Goal: Task Accomplishment & Management: Complete application form

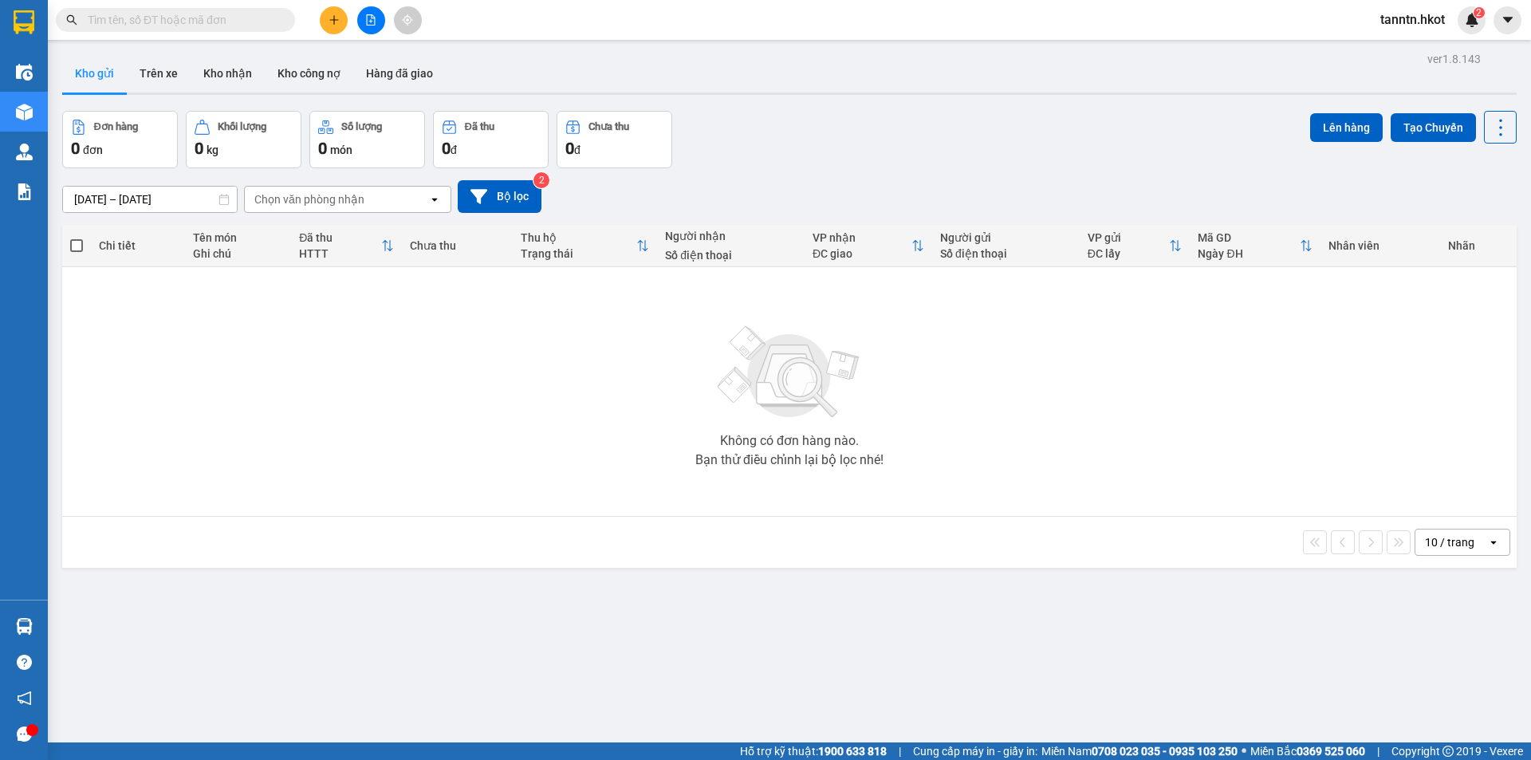
click at [151, 16] on input "text" at bounding box center [182, 20] width 188 height 18
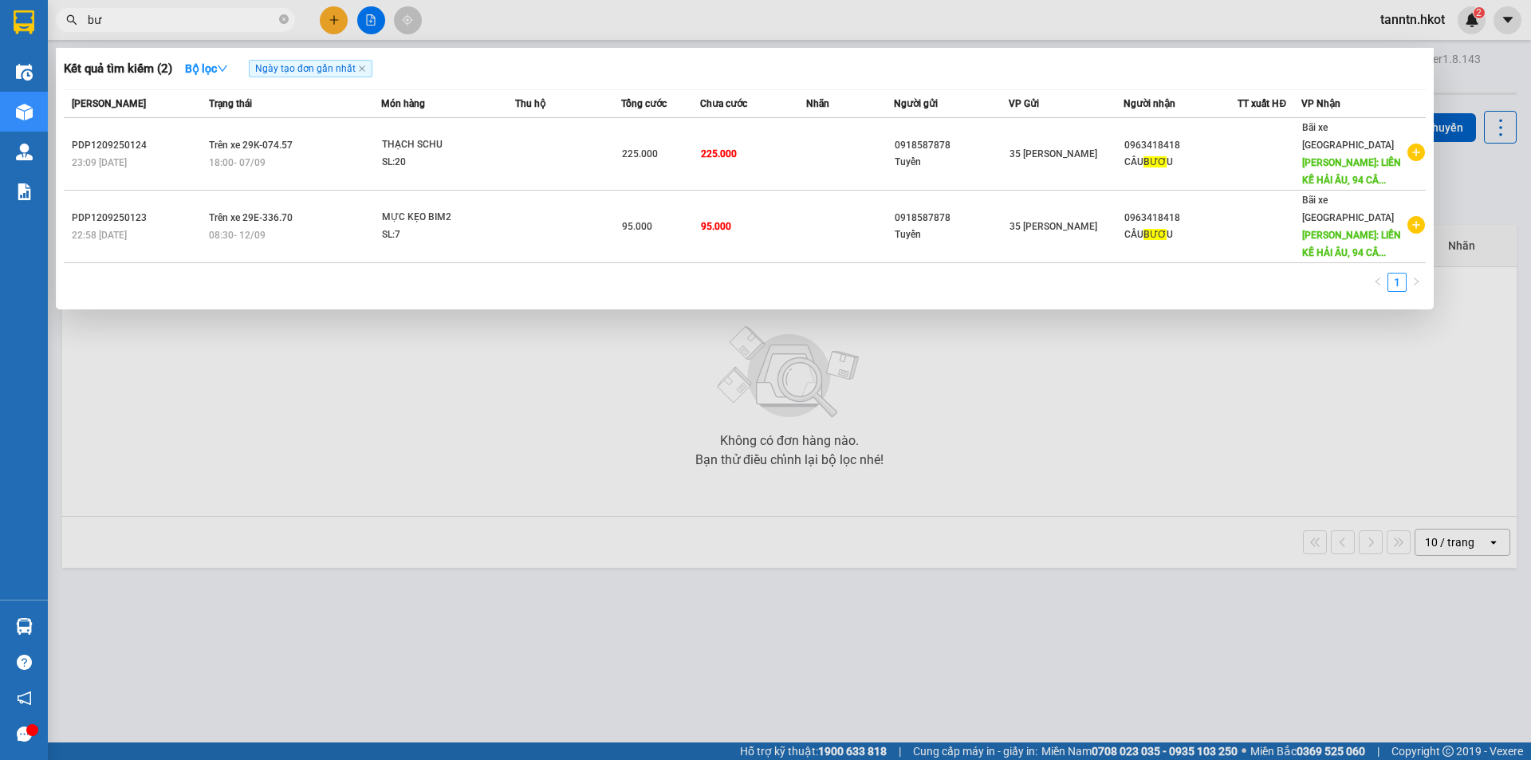
type input "b"
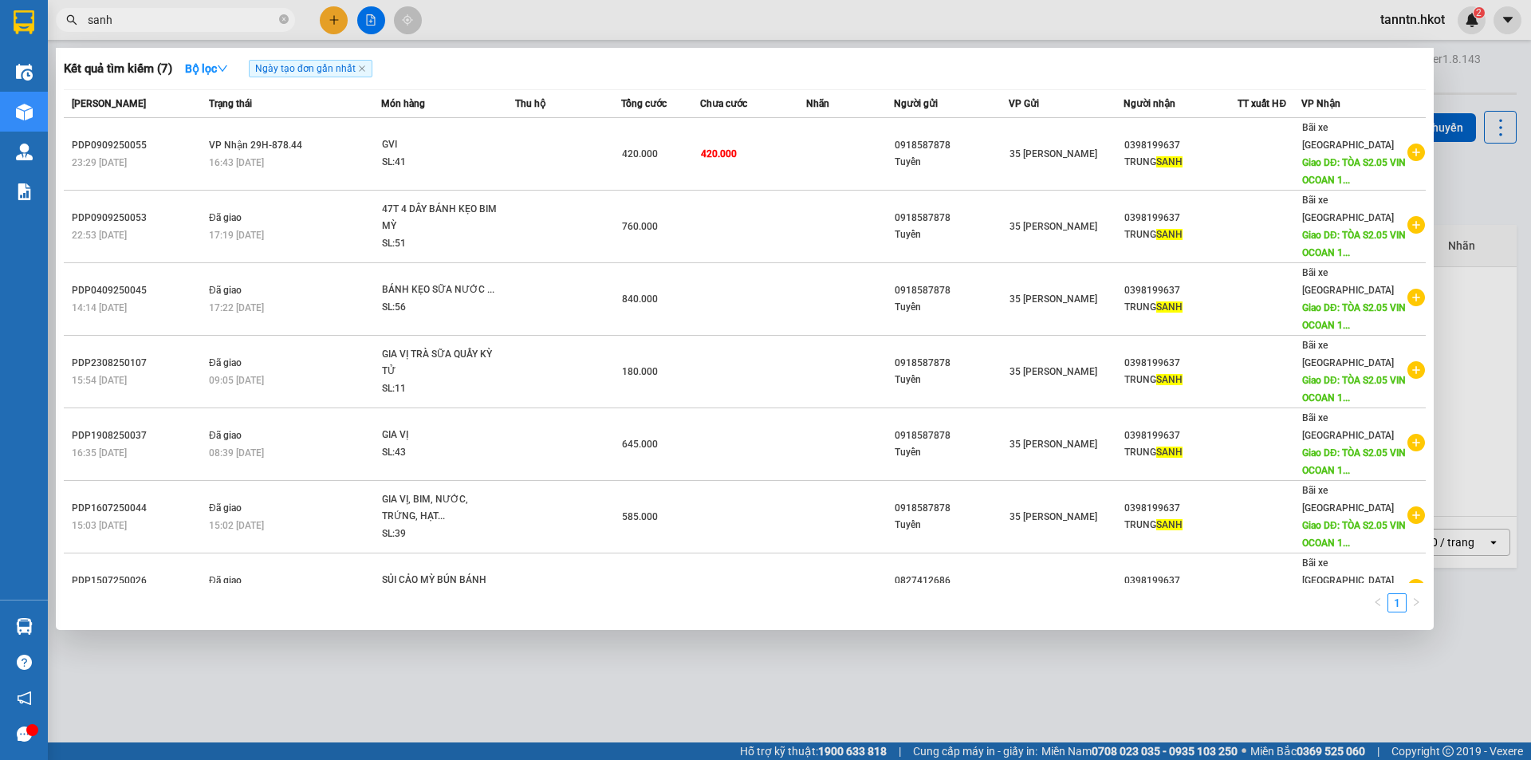
type input "sanh"
click at [281, 18] on icon "close-circle" at bounding box center [284, 19] width 10 height 10
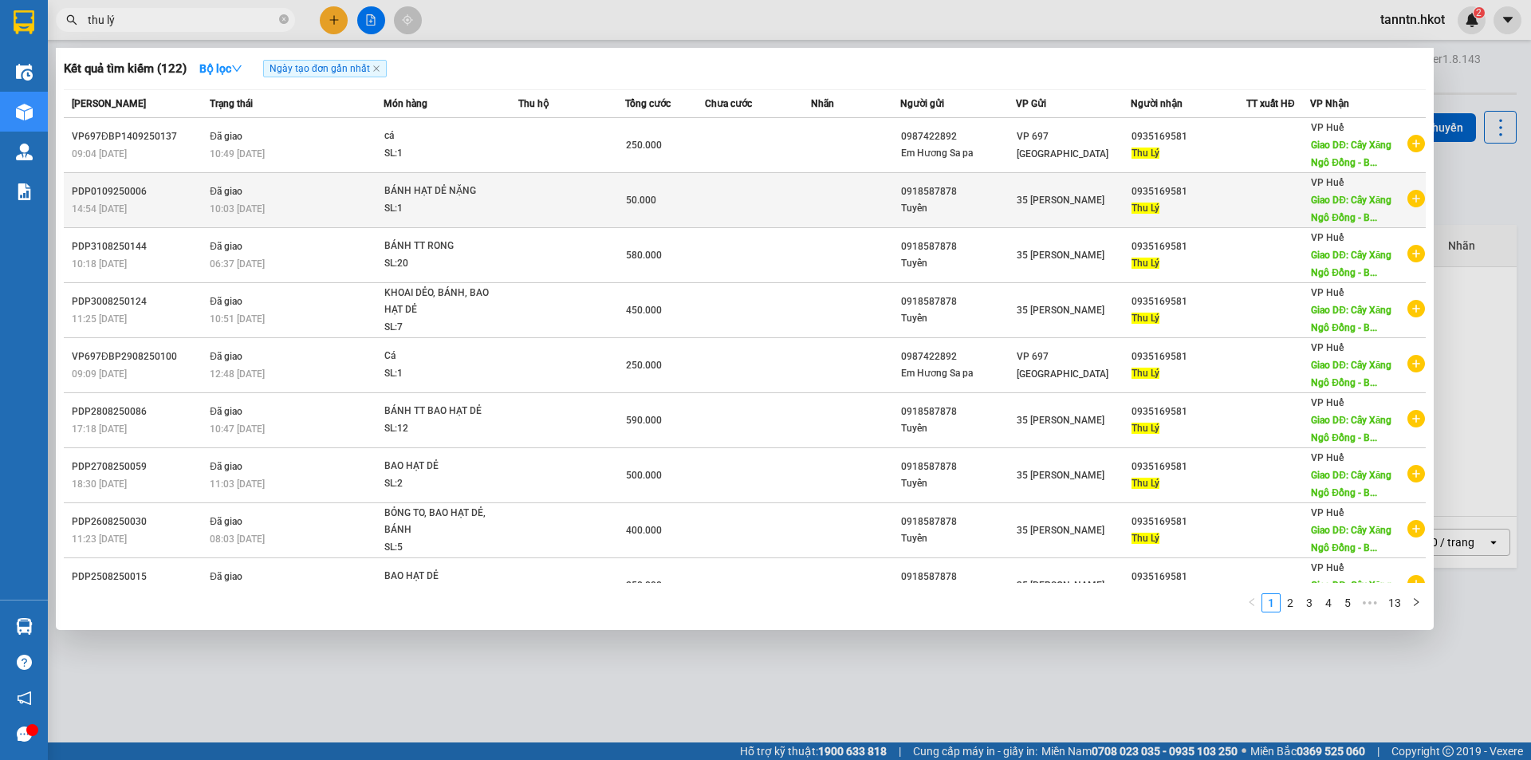
type input "thu lý"
click at [759, 218] on td at bounding box center [758, 200] width 107 height 55
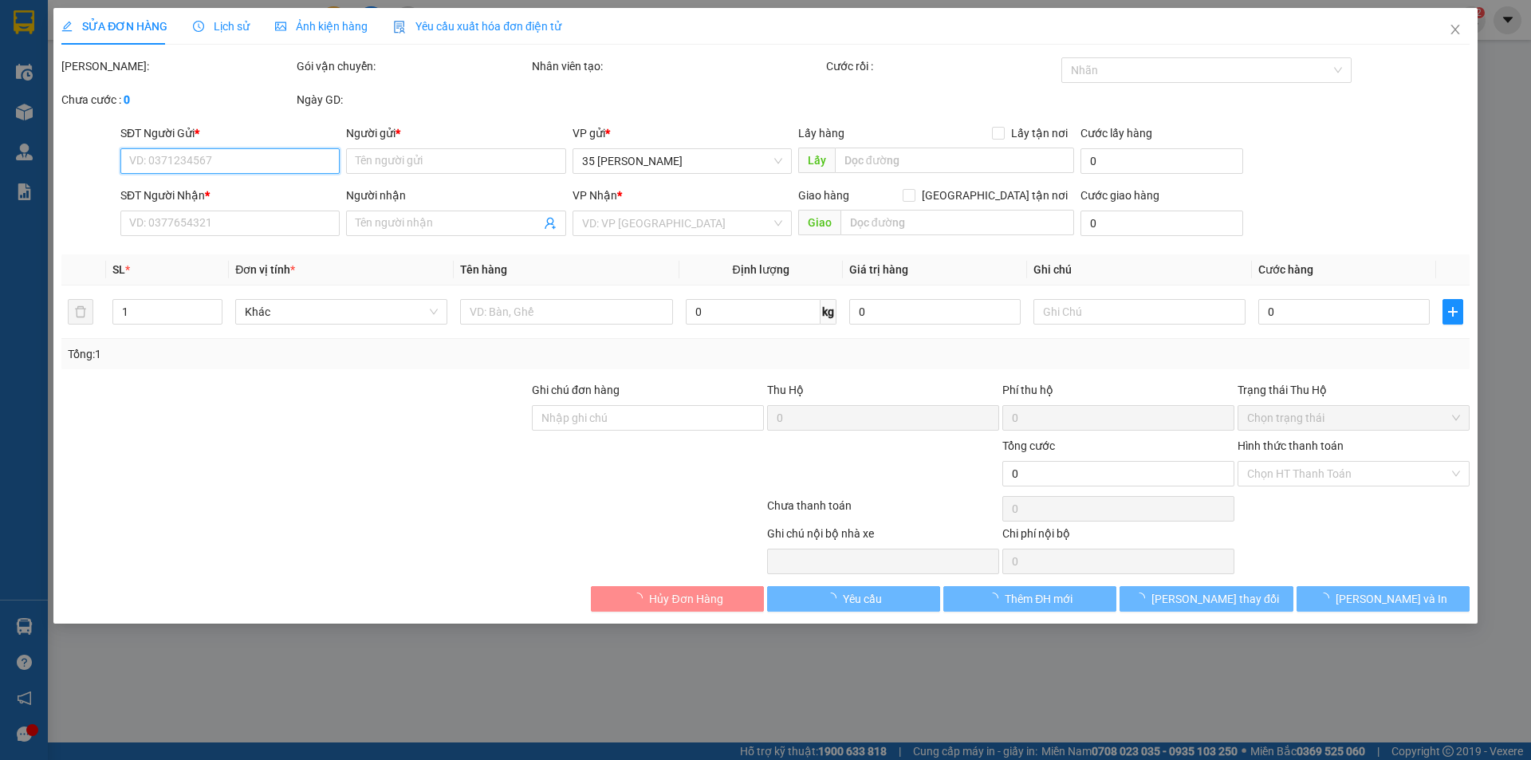
type input "0918587878"
type input "Tuyển"
type input "0935169581"
type input "Thu Lý"
type input "Cây Xăng Ngô Đồng - Bến Xe Phía [GEOGRAPHIC_DATA]"
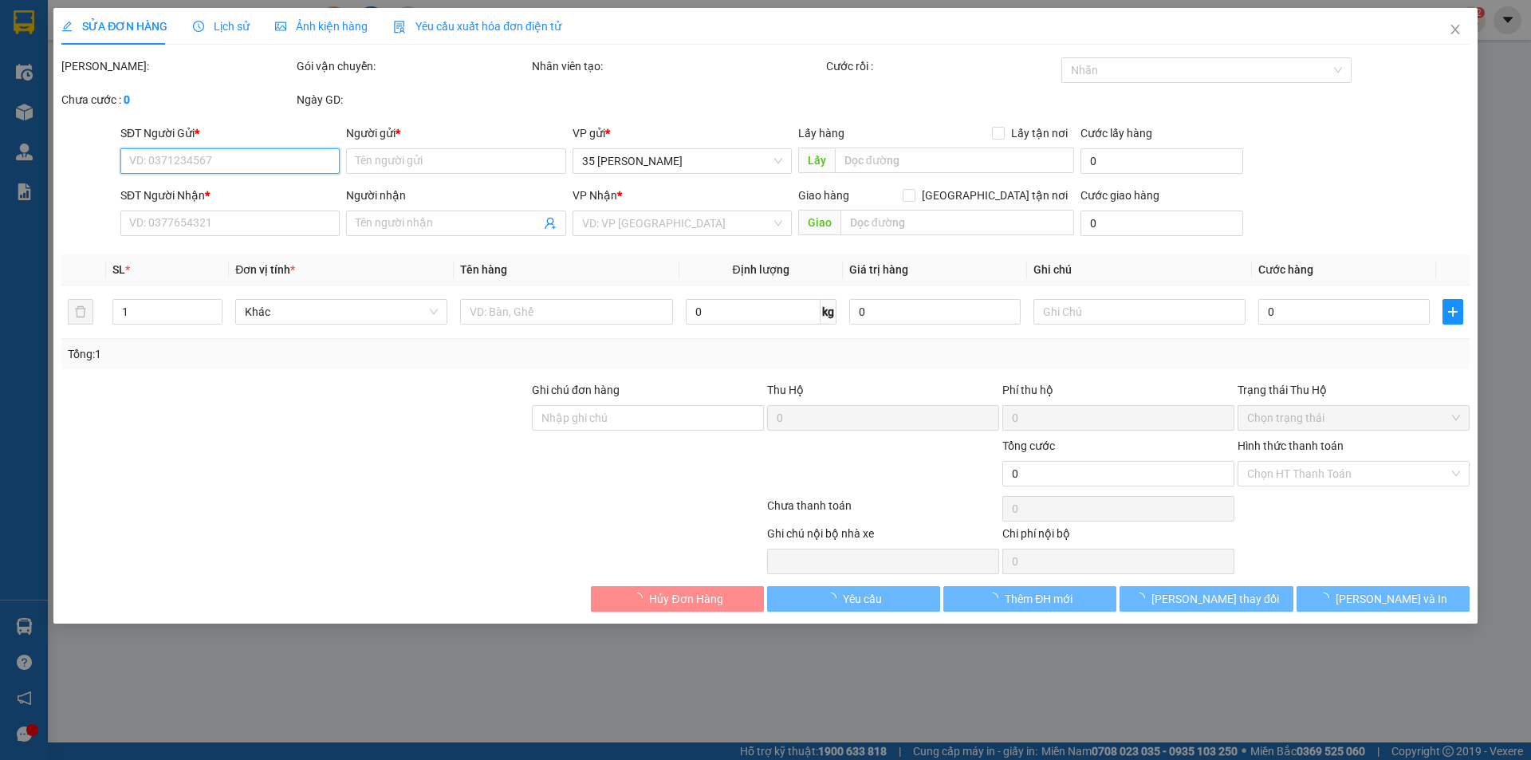
type input "50.000"
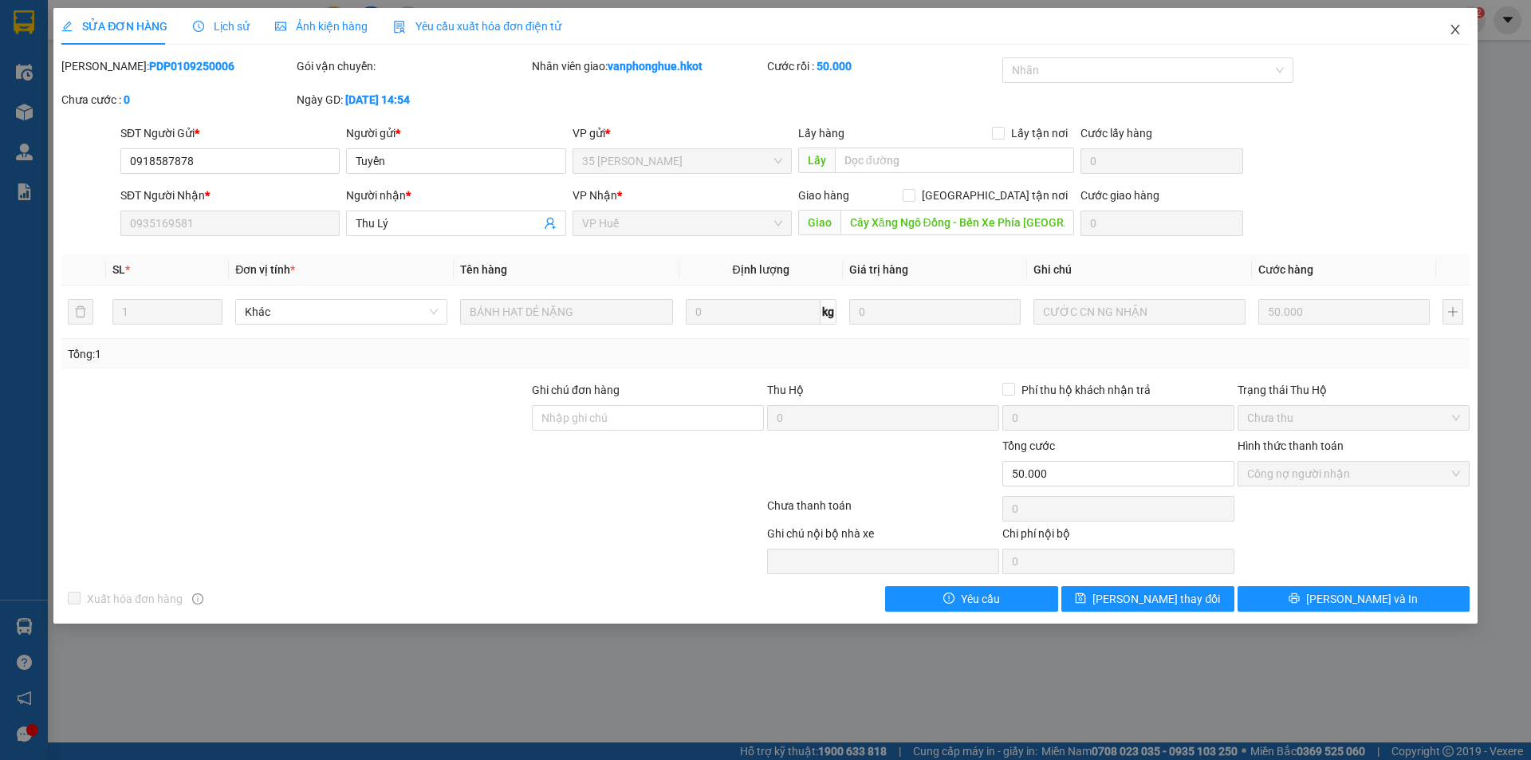
click at [1464, 26] on span "Close" at bounding box center [1455, 30] width 45 height 45
